Goal: Information Seeking & Learning: Check status

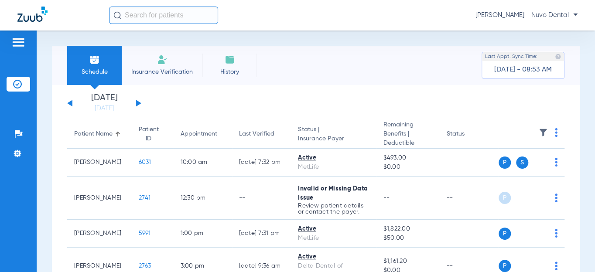
click at [137, 104] on button at bounding box center [138, 103] width 5 height 7
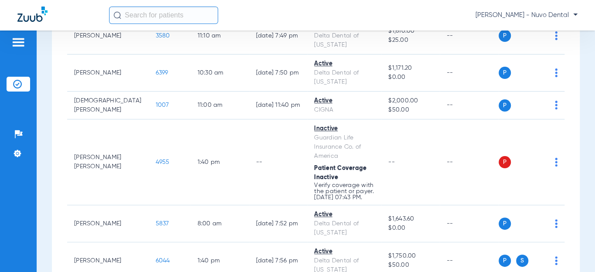
scroll to position [555, 0]
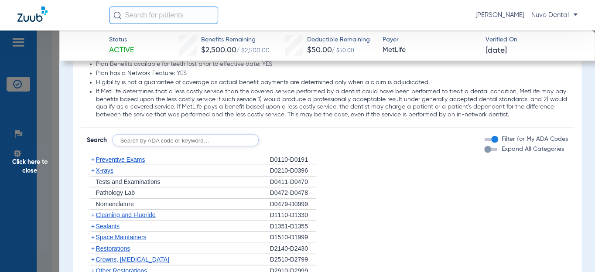
scroll to position [912, 0]
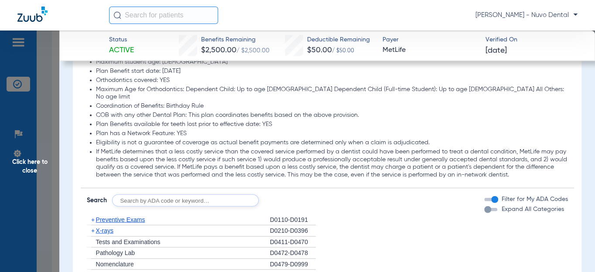
click at [134, 195] on input "text" at bounding box center [185, 201] width 147 height 12
type input "d0120, d0220, d0274, d4910, d1208, d8090, d9944"
click button "Search" at bounding box center [291, 201] width 34 height 12
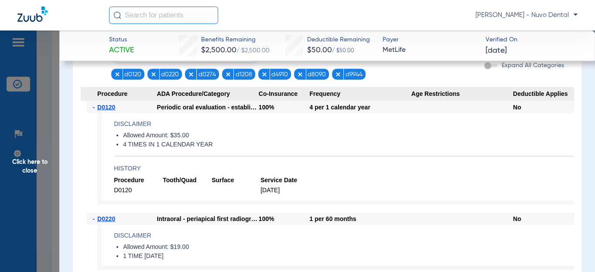
scroll to position [1031, 0]
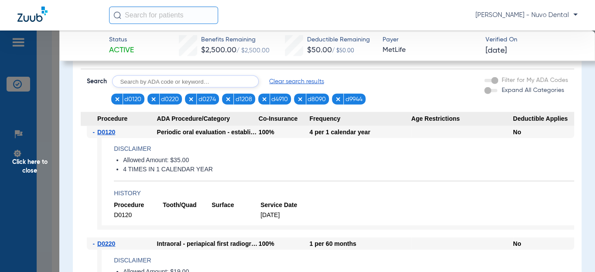
click at [40, 165] on span "Click here to close" at bounding box center [29, 167] width 59 height 272
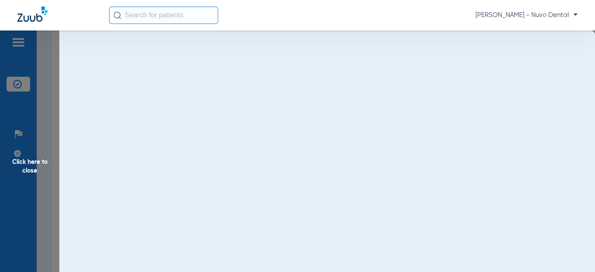
scroll to position [0, 0]
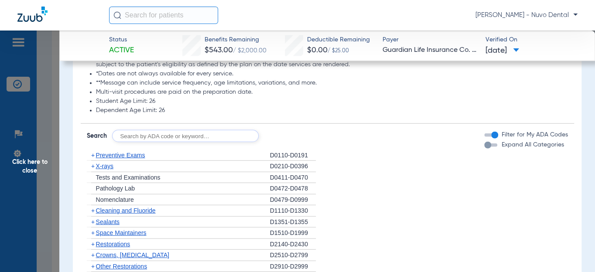
scroll to position [1071, 0]
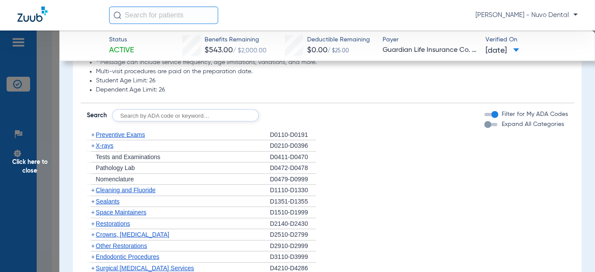
click at [177, 118] on input "text" at bounding box center [185, 116] width 147 height 12
type input "D0120, D0220, D0230, D0274, D1208, D4910, D8090, D9944"
click button "Search" at bounding box center [291, 116] width 34 height 12
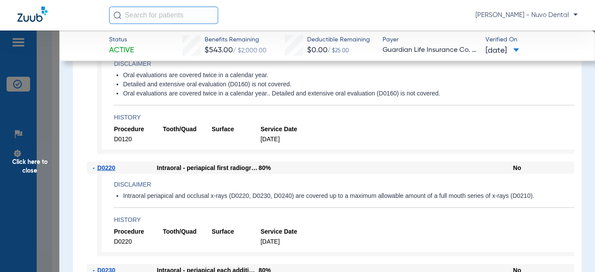
scroll to position [992, 0]
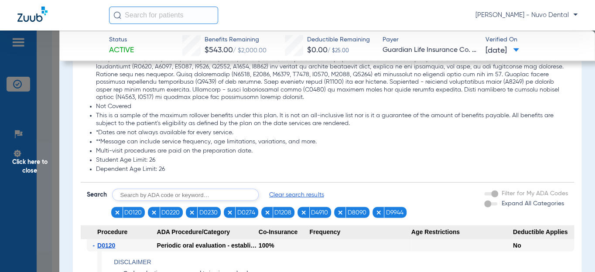
click at [234, 193] on input "text" at bounding box center [185, 195] width 147 height 12
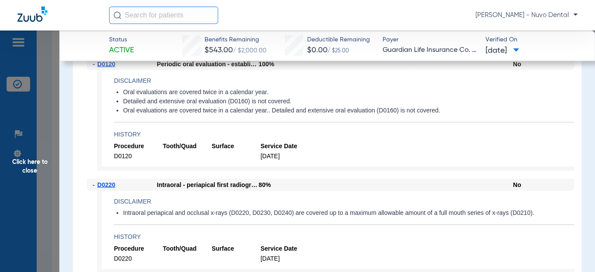
scroll to position [1172, 0]
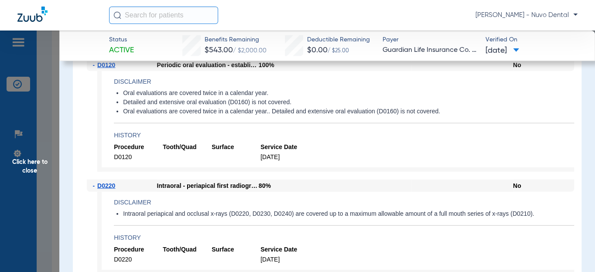
click at [41, 169] on span "Click here to close" at bounding box center [29, 167] width 59 height 272
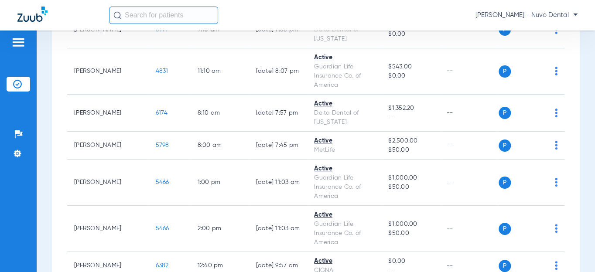
scroll to position [788, 0]
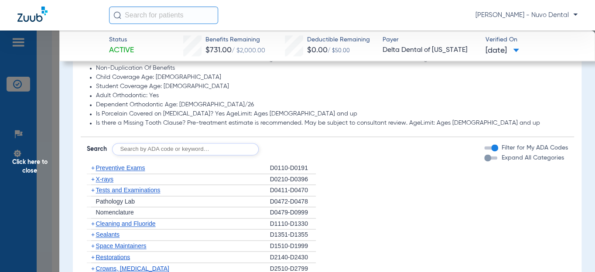
scroll to position [635, 0]
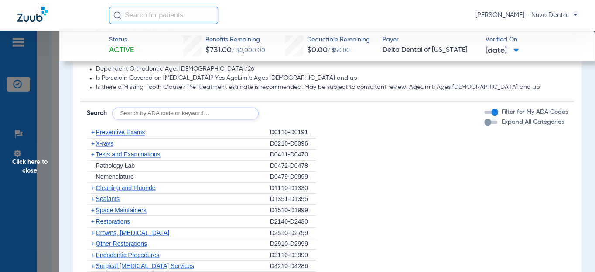
click at [158, 113] on input "text" at bounding box center [185, 113] width 147 height 12
type input "D0120, D4910, D1208, D8090, D9944"
click button "Search" at bounding box center [291, 113] width 34 height 12
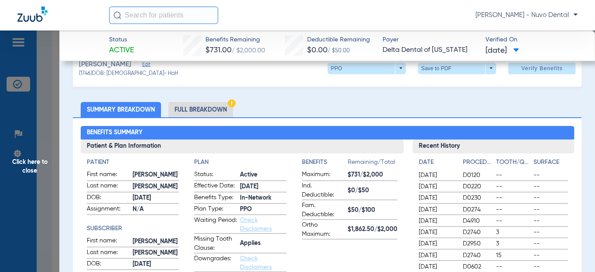
scroll to position [0, 0]
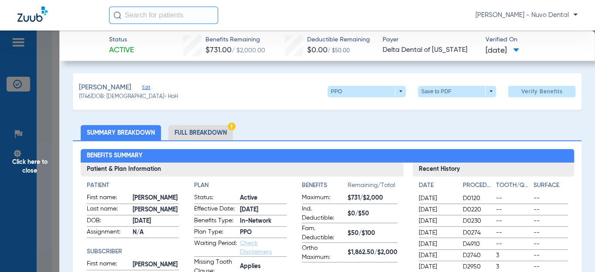
click at [21, 172] on span "Click here to close" at bounding box center [29, 167] width 59 height 272
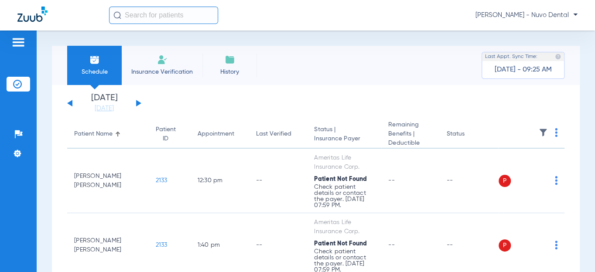
click at [70, 103] on button at bounding box center [69, 103] width 5 height 7
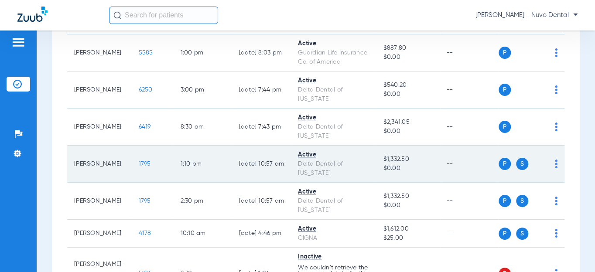
scroll to position [278, 0]
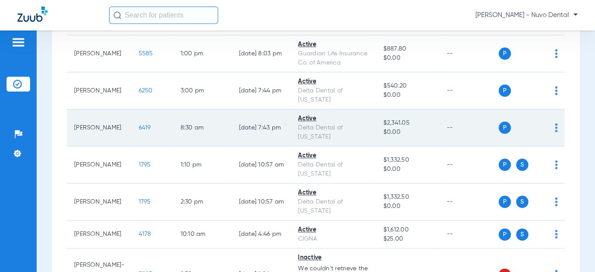
click at [132, 121] on td "6419" at bounding box center [153, 128] width 42 height 37
click at [139, 125] on span "6419" at bounding box center [145, 128] width 12 height 6
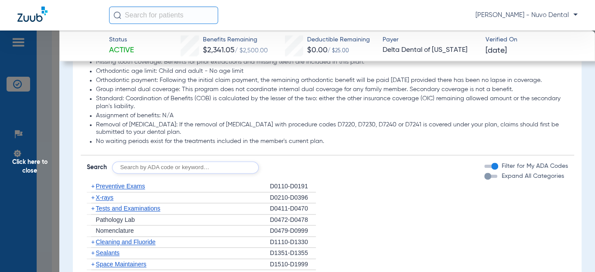
scroll to position [515, 0]
click at [206, 173] on input "text" at bounding box center [185, 167] width 147 height 12
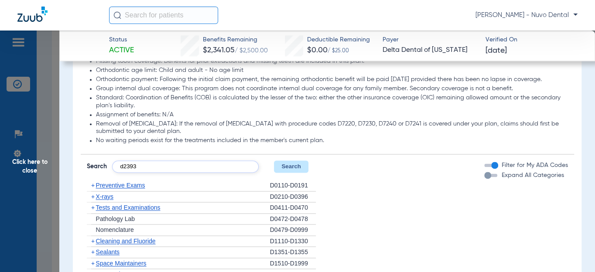
type input "d2393"
click button "Search" at bounding box center [291, 167] width 34 height 12
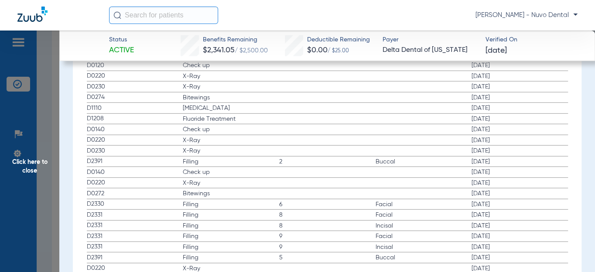
scroll to position [1309, 0]
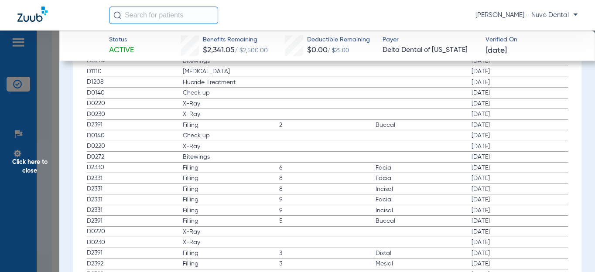
click at [472, 122] on span "[DATE]" at bounding box center [520, 125] width 96 height 9
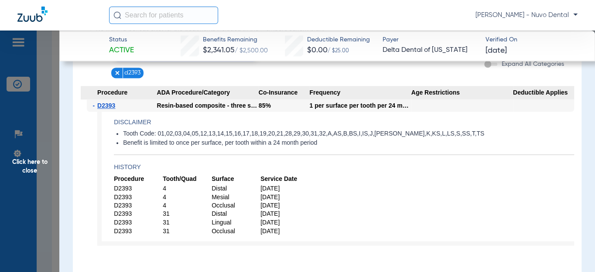
scroll to position [595, 0]
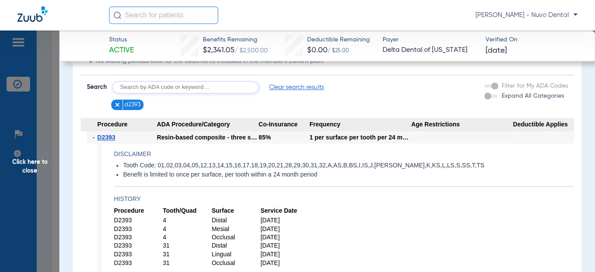
click at [38, 157] on span "Click here to close" at bounding box center [29, 167] width 59 height 272
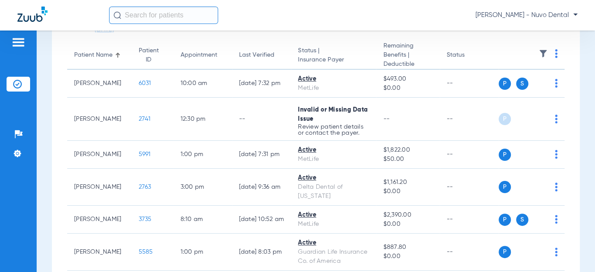
scroll to position [0, 0]
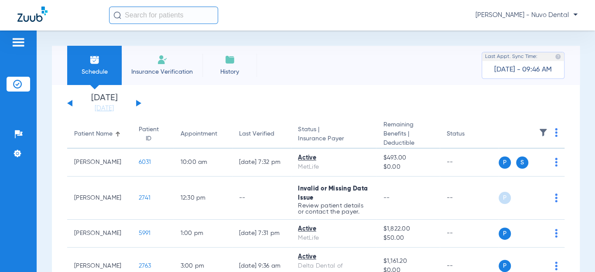
click at [106, 109] on link "[DATE]" at bounding box center [104, 108] width 52 height 9
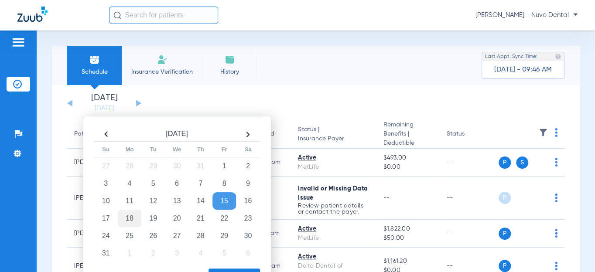
click at [131, 220] on td "18" at bounding box center [130, 218] width 24 height 17
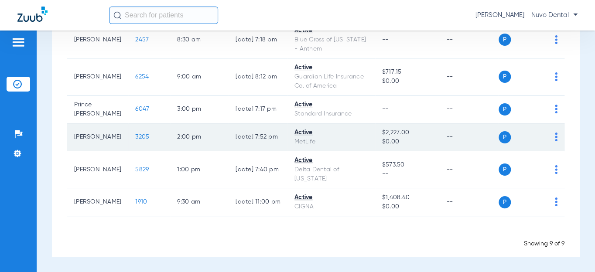
scroll to position [157, 0]
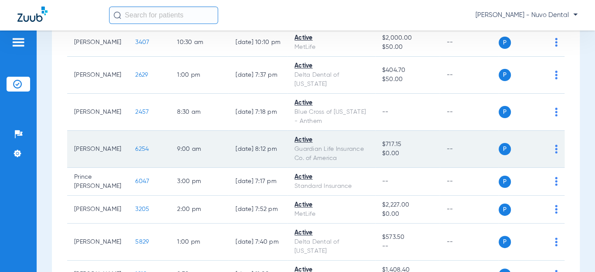
click at [135, 150] on span "6254" at bounding box center [142, 149] width 14 height 6
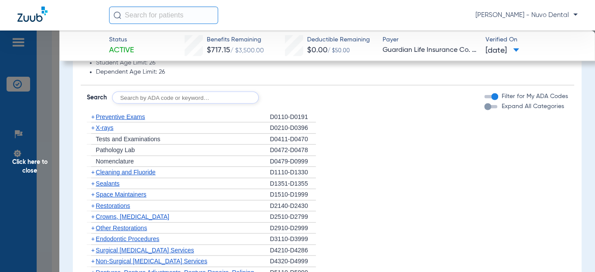
scroll to position [1071, 0]
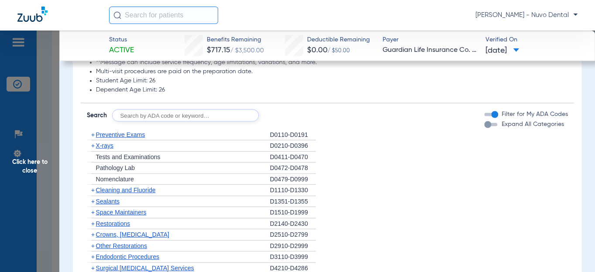
click at [150, 110] on input "text" at bounding box center [185, 116] width 147 height 12
type input "d4910, d1208, d8090, d9944"
click button "Search" at bounding box center [291, 116] width 34 height 12
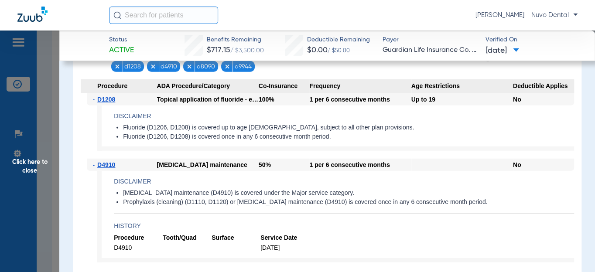
scroll to position [1150, 0]
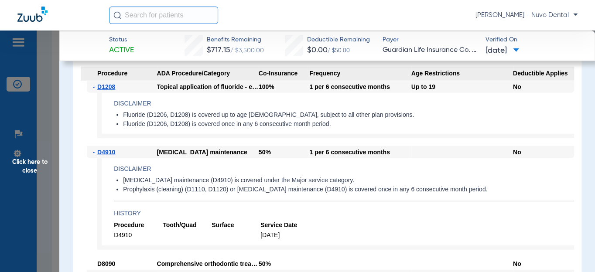
click at [31, 173] on span "Click here to close" at bounding box center [29, 167] width 59 height 272
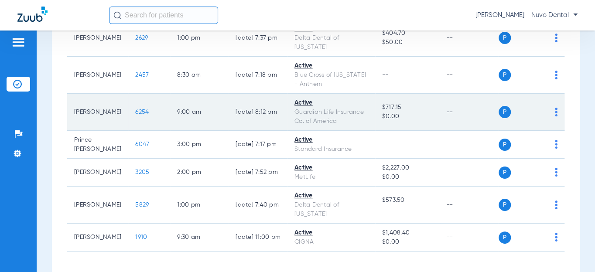
scroll to position [237, 0]
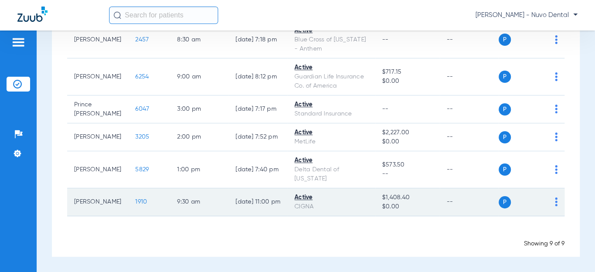
click at [135, 202] on span "1910" at bounding box center [141, 202] width 12 height 6
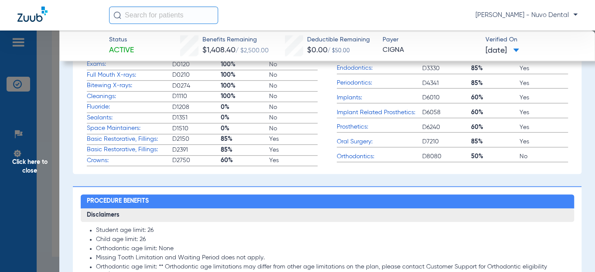
scroll to position [436, 0]
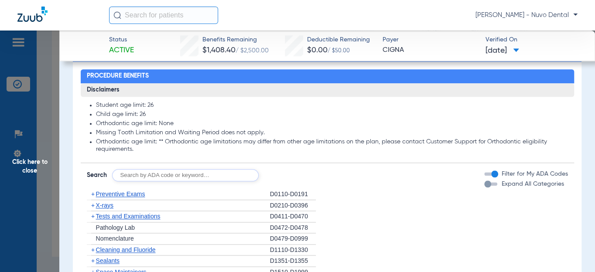
click at [206, 175] on input "text" at bounding box center [185, 175] width 147 height 12
type input "d0120, d4910, d1208, d8090, d9944"
click button "Search" at bounding box center [291, 175] width 34 height 12
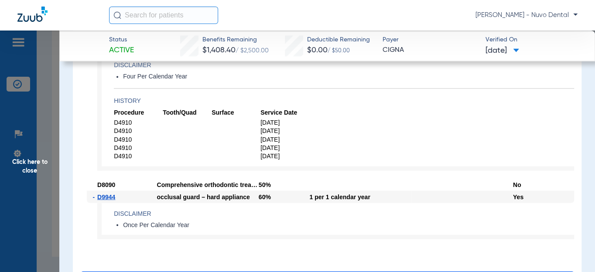
scroll to position [714, 0]
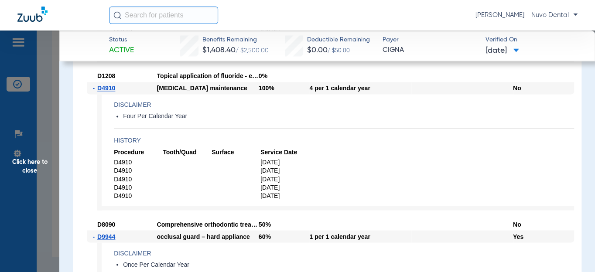
click at [31, 165] on span "Click here to close" at bounding box center [29, 167] width 59 height 272
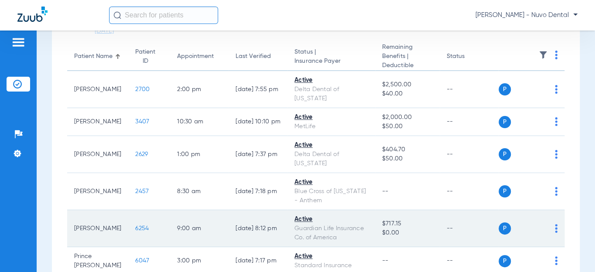
scroll to position [157, 0]
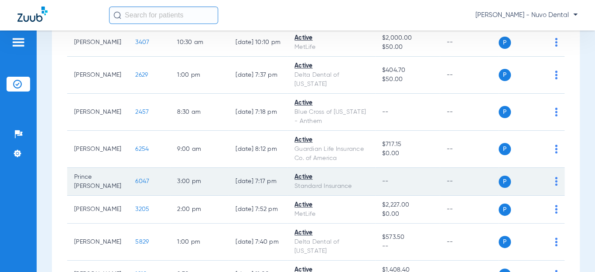
click at [137, 185] on span "6047" at bounding box center [142, 181] width 14 height 6
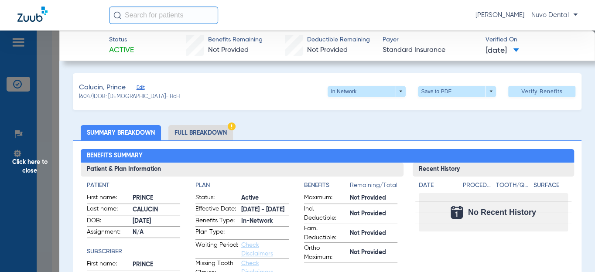
click at [208, 130] on li "Full Breakdown" at bounding box center [200, 132] width 65 height 15
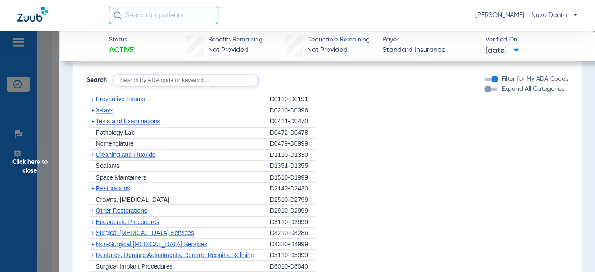
scroll to position [555, 0]
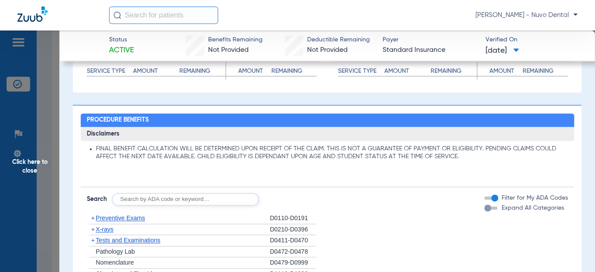
click at [141, 195] on input "text" at bounding box center [185, 199] width 147 height 12
click at [132, 196] on input "text" at bounding box center [185, 199] width 147 height 12
click at [192, 200] on input "text" at bounding box center [185, 199] width 147 height 12
click at [182, 198] on input "d2393, d" at bounding box center [185, 199] width 147 height 12
type input "d2393, d3120, d3110"
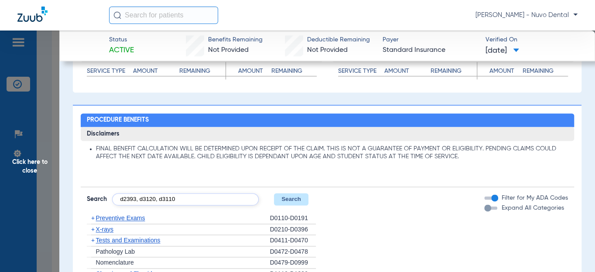
click button "Search" at bounding box center [291, 199] width 34 height 12
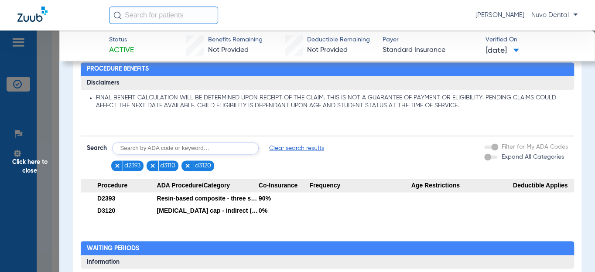
scroll to position [639, 0]
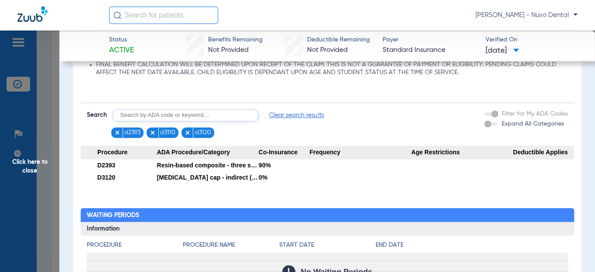
click at [203, 116] on input "text" at bounding box center [185, 115] width 147 height 12
type input "D8090, D9944"
click button "Search" at bounding box center [291, 115] width 34 height 12
click at [33, 177] on span "Click here to close" at bounding box center [29, 167] width 59 height 272
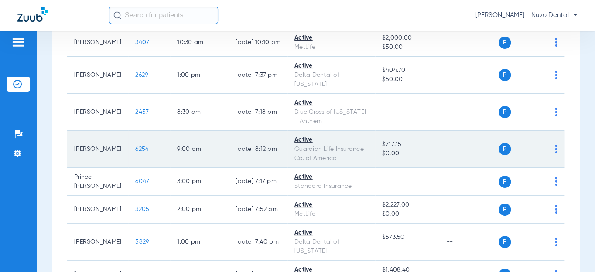
scroll to position [0, 0]
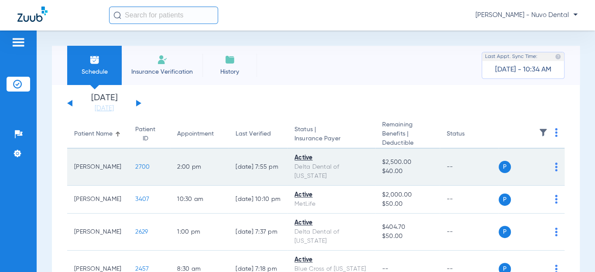
click at [135, 166] on span "2700" at bounding box center [142, 167] width 14 height 6
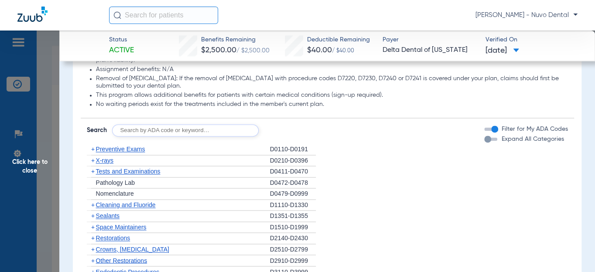
scroll to position [595, 0]
click at [145, 136] on input "text" at bounding box center [185, 130] width 147 height 12
type input "D0120, D1110, D1208, D8090, D9944"
click button "Search" at bounding box center [291, 130] width 34 height 12
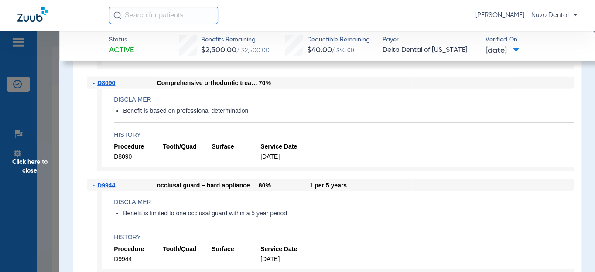
scroll to position [1348, 0]
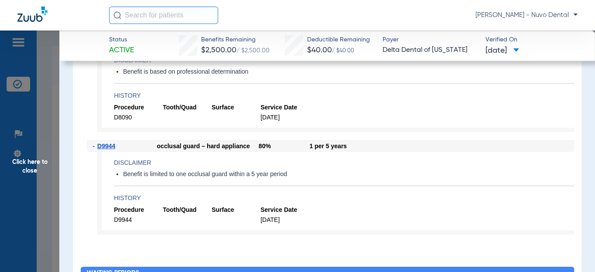
click at [49, 159] on span "Click here to close" at bounding box center [29, 167] width 59 height 272
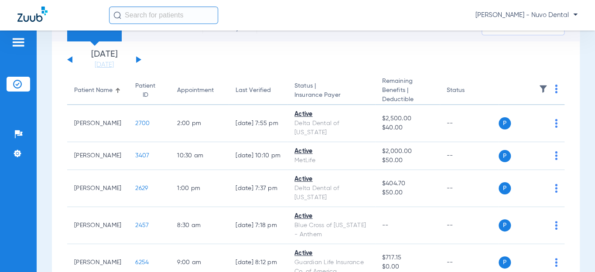
scroll to position [0, 0]
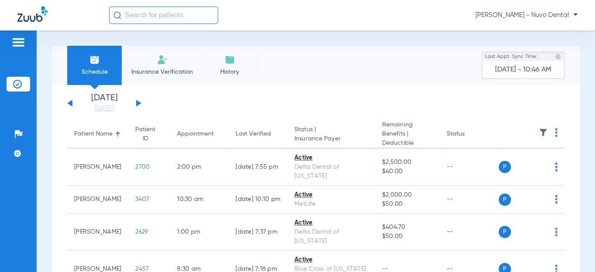
click at [141, 107] on div "[DATE] [DATE] [DATE] [DATE] [DATE] [DATE] [DATE] [DATE] [DATE] [DATE] [DATE] [D…" at bounding box center [104, 103] width 74 height 19
click at [139, 103] on button at bounding box center [138, 103] width 5 height 7
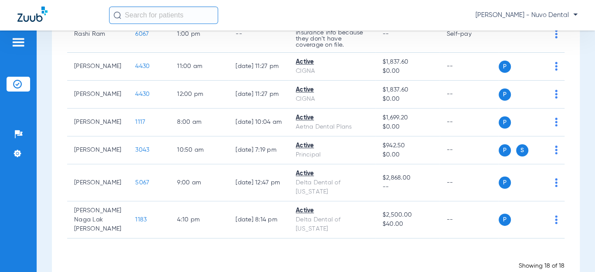
scroll to position [555, 0]
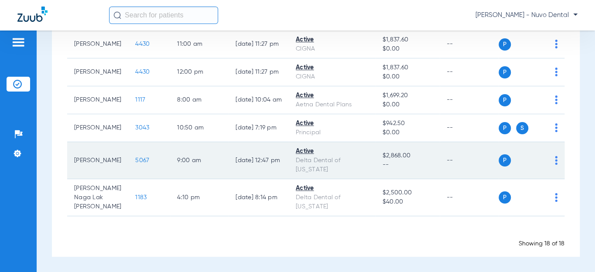
click at [135, 164] on span "5067" at bounding box center [142, 161] width 14 height 6
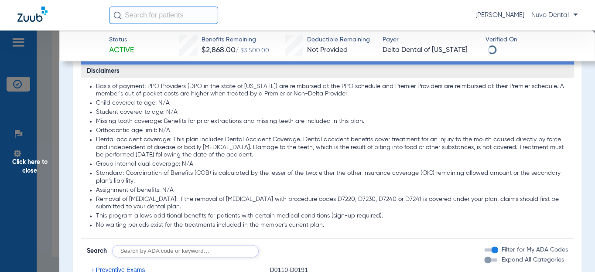
scroll to position [476, 0]
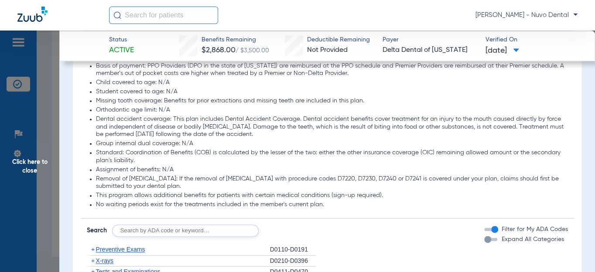
click at [132, 236] on input "text" at bounding box center [185, 231] width 147 height 12
type input "D994"
click button "Search" at bounding box center [291, 231] width 34 height 12
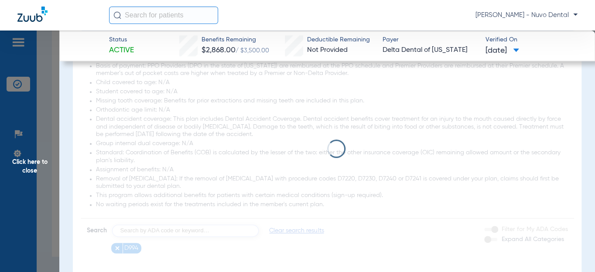
scroll to position [635, 0]
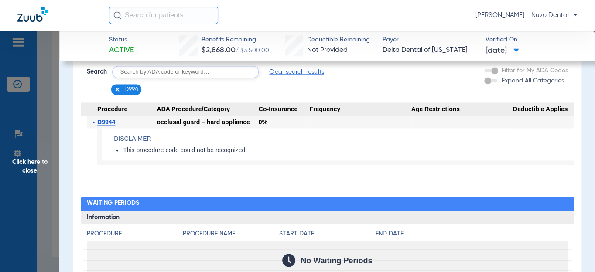
click at [117, 91] on img at bounding box center [117, 89] width 6 height 6
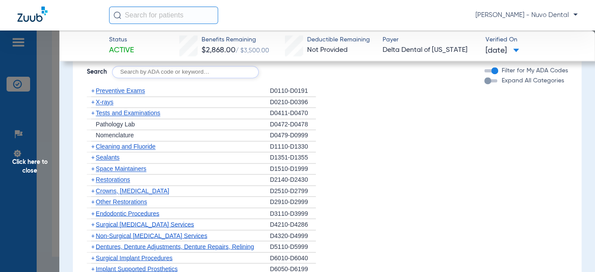
click at [36, 166] on span "Click here to close" at bounding box center [29, 167] width 59 height 272
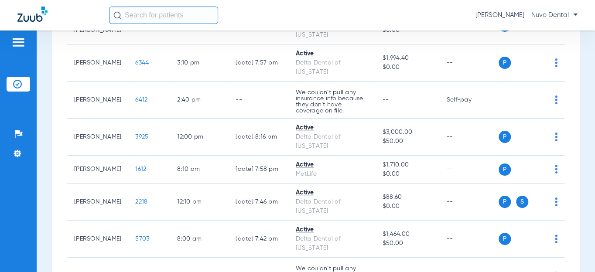
scroll to position [238, 0]
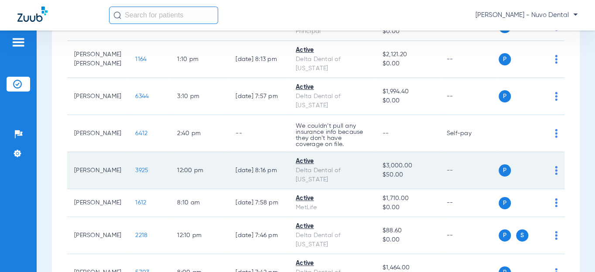
click at [135, 168] on span "3925" at bounding box center [141, 171] width 13 height 6
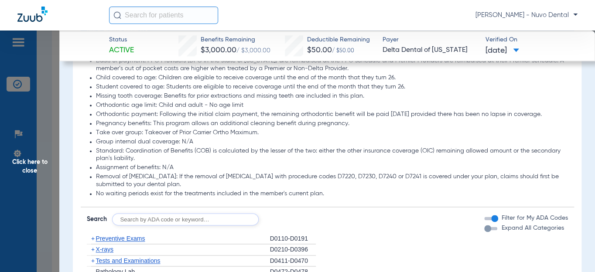
scroll to position [595, 0]
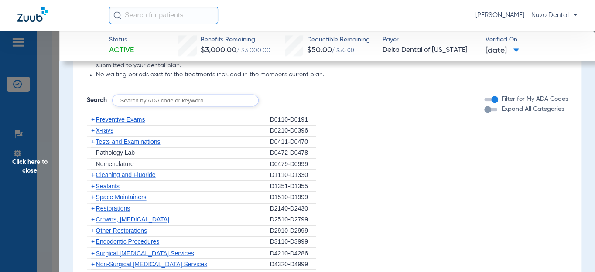
click at [144, 106] on input "text" at bounding box center [185, 100] width 147 height 12
type input "d2393, d2392, d8090, d9944"
click button "Search" at bounding box center [291, 100] width 34 height 12
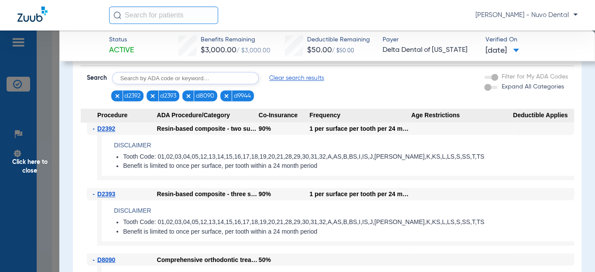
scroll to position [458, 0]
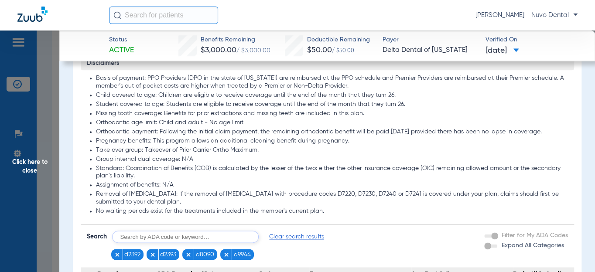
click at [202, 134] on ul "Basis of payment: PPO Providers (DPO in the state of [US_STATE]) are reimbursed…" at bounding box center [327, 145] width 481 height 141
click at [178, 127] on li "Orthodontic age limit: Child and adult - No age limit" at bounding box center [332, 123] width 472 height 8
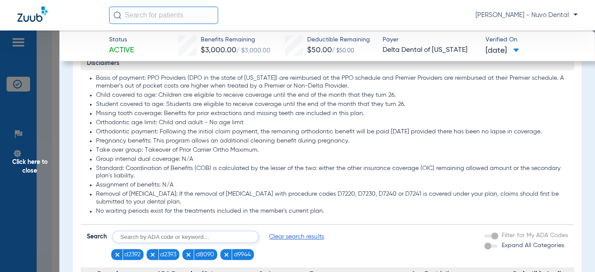
click at [178, 127] on li "Orthodontic age limit: Child and adult - No age limit" at bounding box center [332, 123] width 472 height 8
click at [38, 168] on span "Click here to close" at bounding box center [29, 167] width 59 height 272
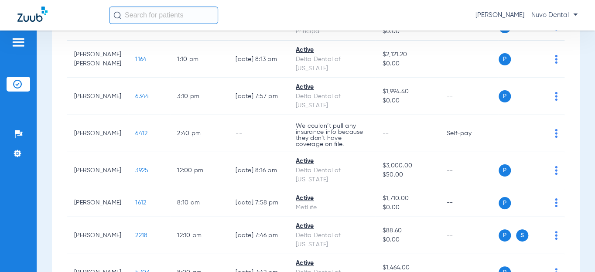
scroll to position [0, 0]
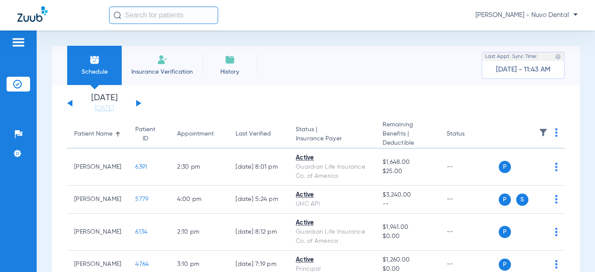
click at [135, 104] on div "[DATE] [DATE] [DATE] [DATE] [DATE] [DATE] [DATE] [DATE] [DATE] [DATE] [DATE] [D…" at bounding box center [104, 103] width 74 height 19
click at [137, 103] on button at bounding box center [138, 103] width 5 height 7
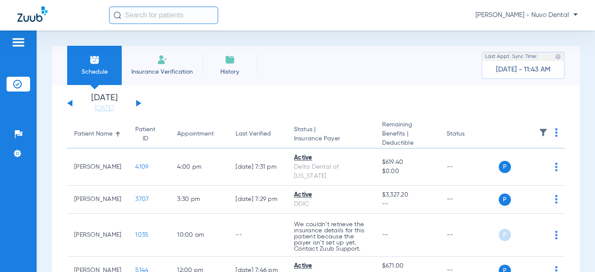
click at [69, 103] on button at bounding box center [69, 103] width 5 height 7
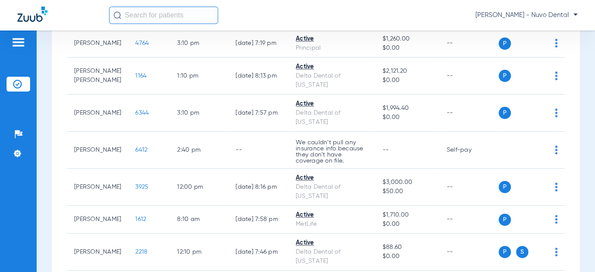
scroll to position [278, 0]
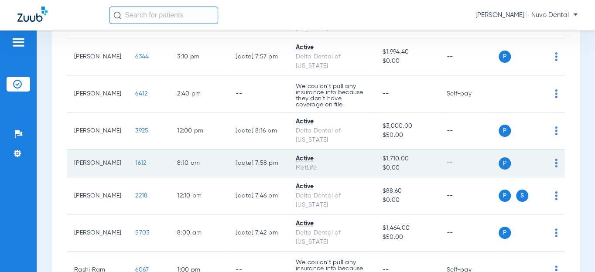
click at [135, 160] on span "1612" at bounding box center [140, 163] width 11 height 6
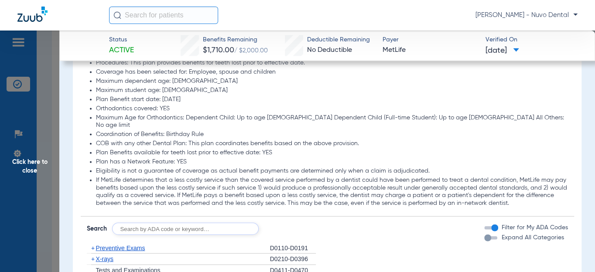
scroll to position [952, 0]
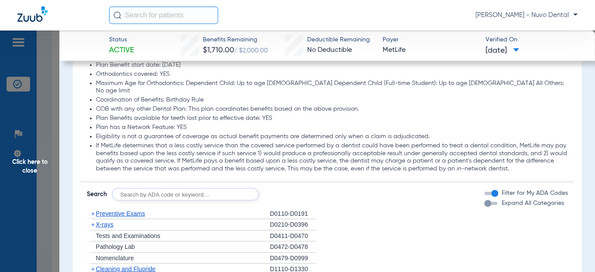
click at [155, 189] on input "text" at bounding box center [185, 195] width 147 height 12
type input "d0120, d4910, d1208, d8090, d9944"
click button "Search" at bounding box center [291, 195] width 34 height 12
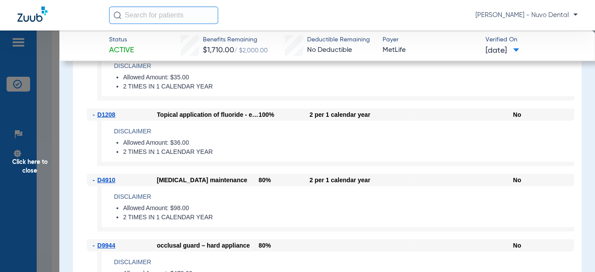
scroll to position [1150, 0]
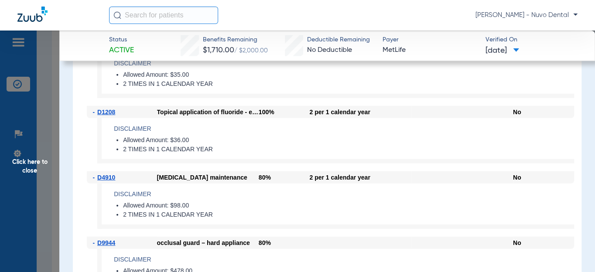
click at [174, 8] on input "text" at bounding box center [163, 15] width 109 height 17
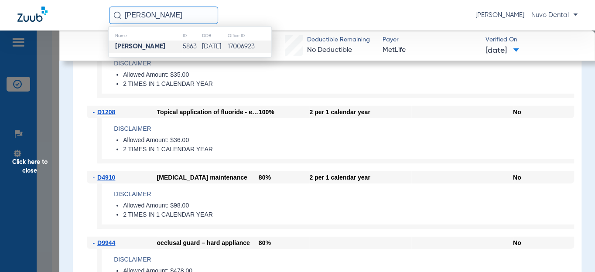
type input "[PERSON_NAME]"
click at [141, 51] on td "[PERSON_NAME]" at bounding box center [146, 47] width 74 height 12
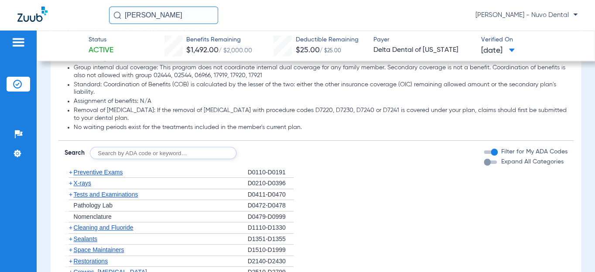
scroll to position [597, 0]
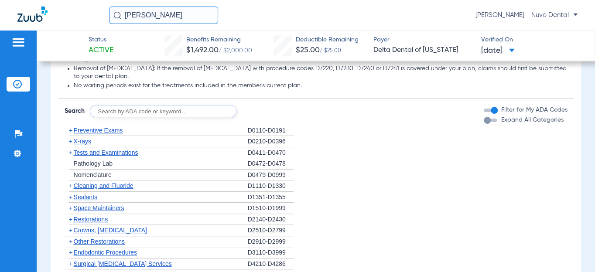
click at [146, 110] on input "text" at bounding box center [163, 111] width 147 height 12
type input "d4910"
click button "Search" at bounding box center [269, 111] width 34 height 12
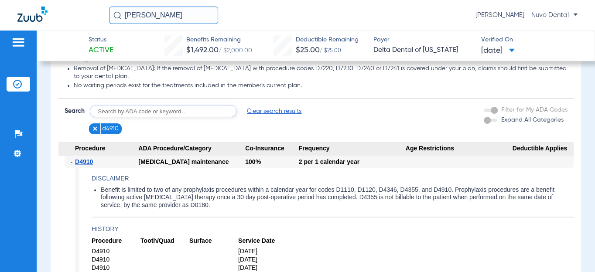
click at [173, 195] on li "Benefit is limited to two of any prophylaxis procedures within a calendar year …" at bounding box center [337, 197] width 473 height 23
